Goal: Navigation & Orientation: Find specific page/section

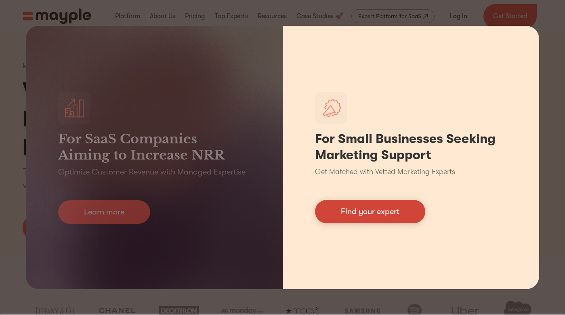
click at [370, 214] on link "Find your expert" at bounding box center [370, 211] width 110 height 23
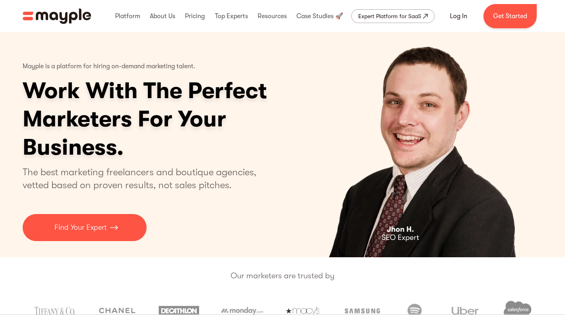
scroll to position [2, 0]
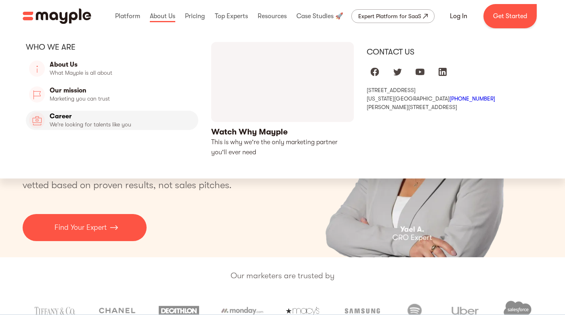
click at [63, 120] on link "Career" at bounding box center [112, 120] width 172 height 19
